Goal: Information Seeking & Learning: Learn about a topic

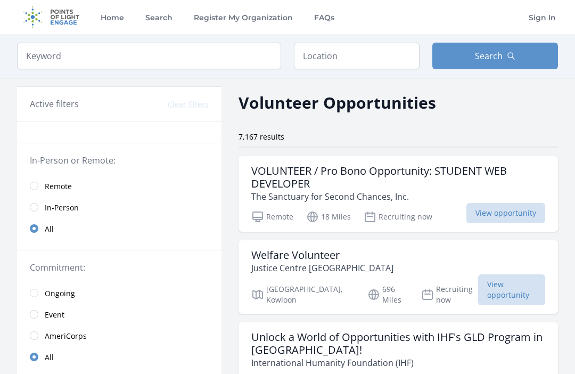
click at [494, 210] on span "View opportunity" at bounding box center [506, 213] width 79 height 20
click at [37, 175] on link "Remote" at bounding box center [119, 185] width 205 height 21
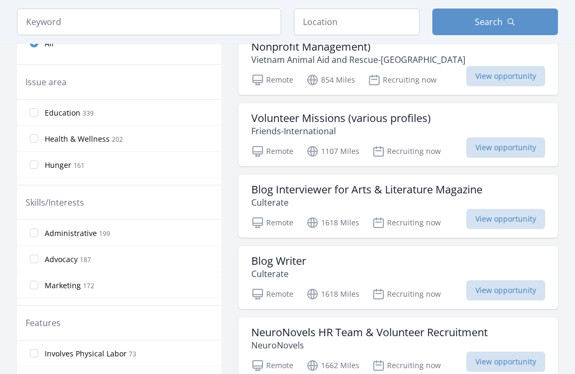
scroll to position [304, 0]
click at [27, 111] on label "Education 339" at bounding box center [119, 113] width 205 height 21
click at [30, 111] on input "Education 339" at bounding box center [34, 113] width 9 height 9
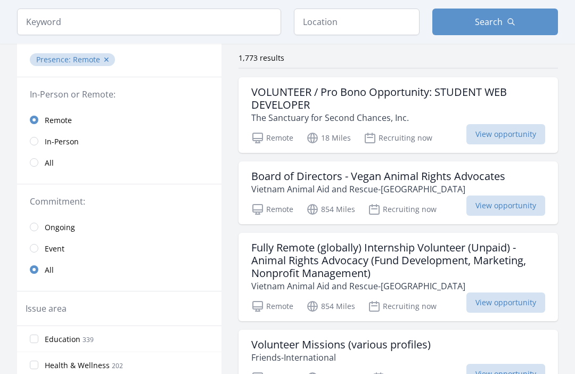
scroll to position [0, 0]
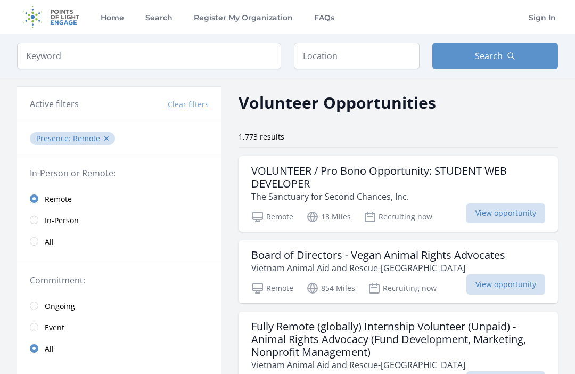
scroll to position [21, 0]
